Goal: Find specific page/section: Find specific page/section

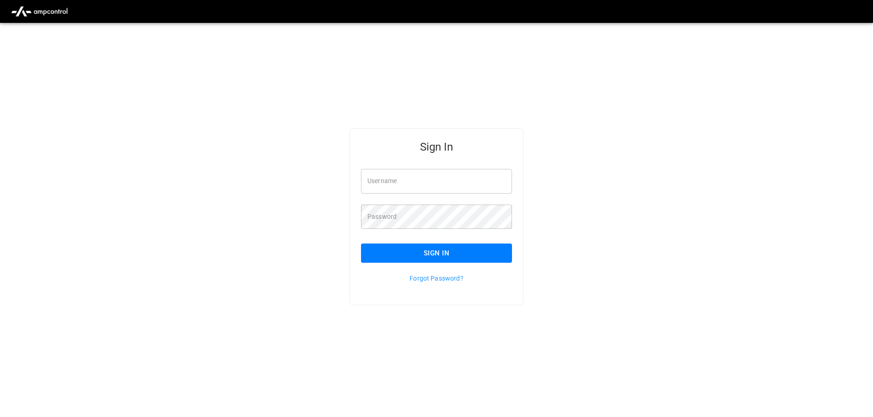
type input "**********"
click at [432, 246] on button "Sign In" at bounding box center [436, 252] width 151 height 19
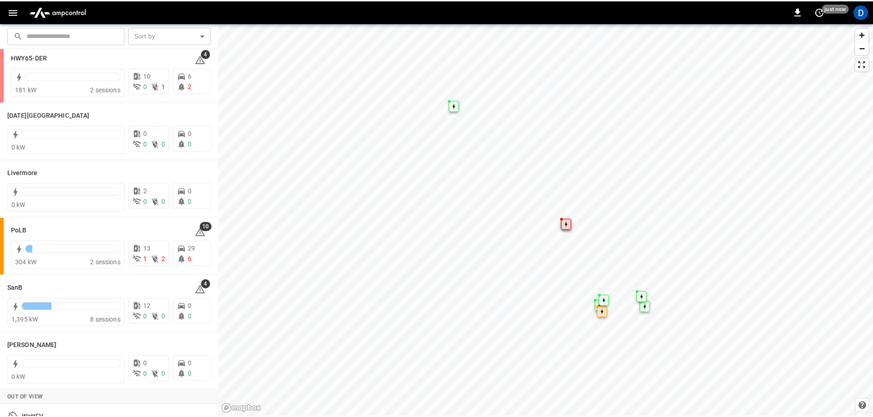
scroll to position [137, 0]
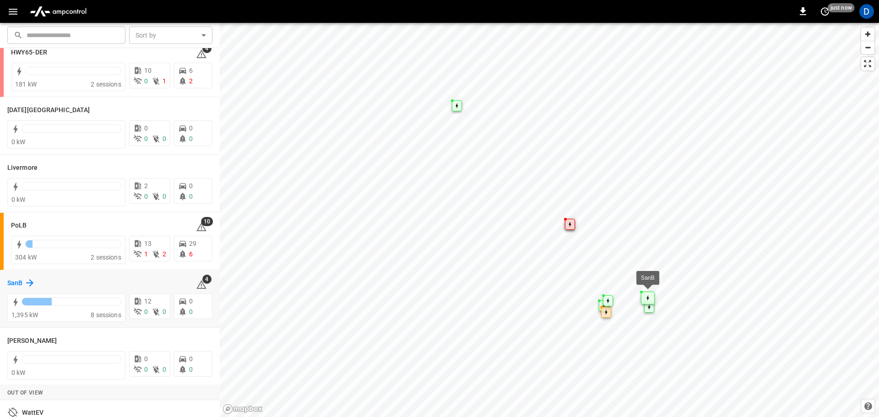
click at [22, 283] on h6 "SanB" at bounding box center [14, 283] width 15 height 10
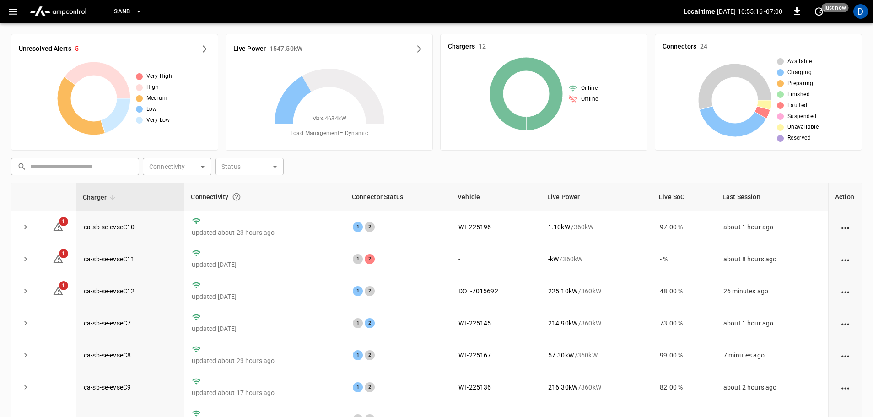
click at [460, 168] on div "​ ​ Connectivity ​ Connectivity Status ​ Status" at bounding box center [434, 164] width 855 height 21
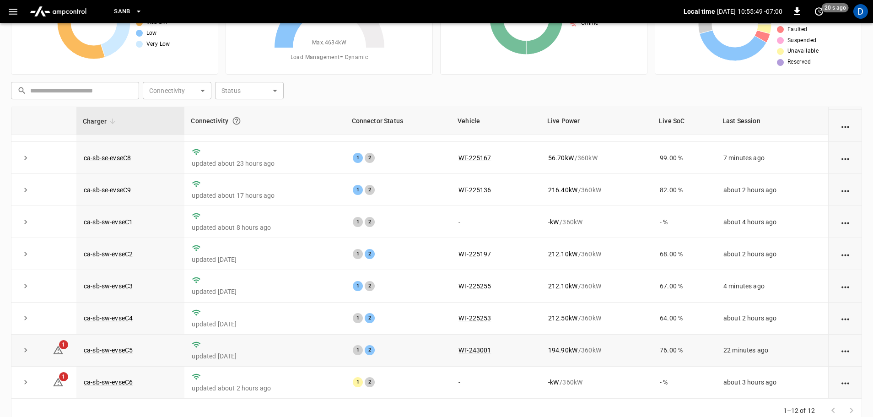
scroll to position [92, 0]
